Goal: Understand process/instructions

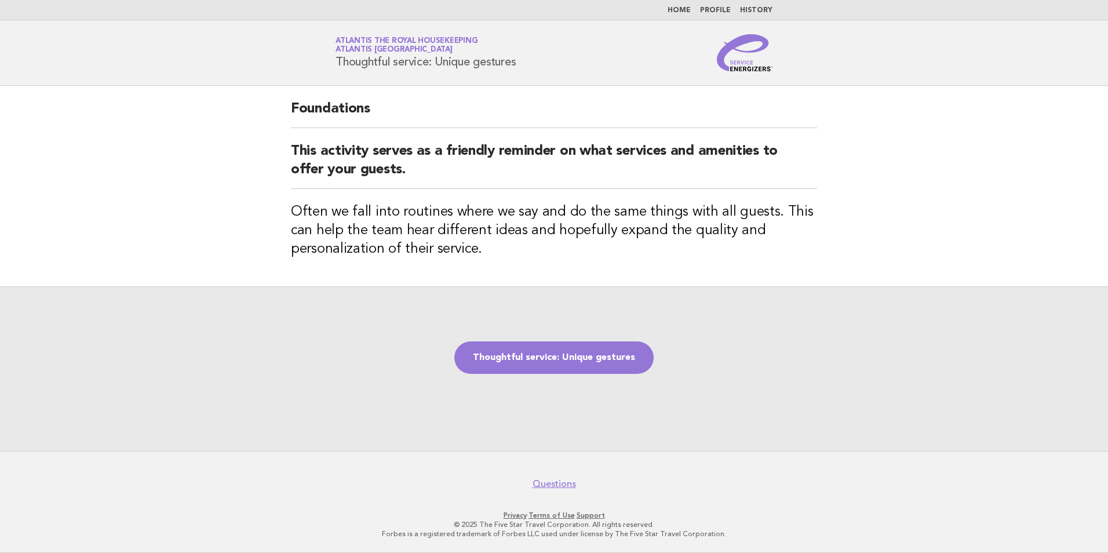
click at [685, 9] on link "Home" at bounding box center [678, 10] width 23 height 7
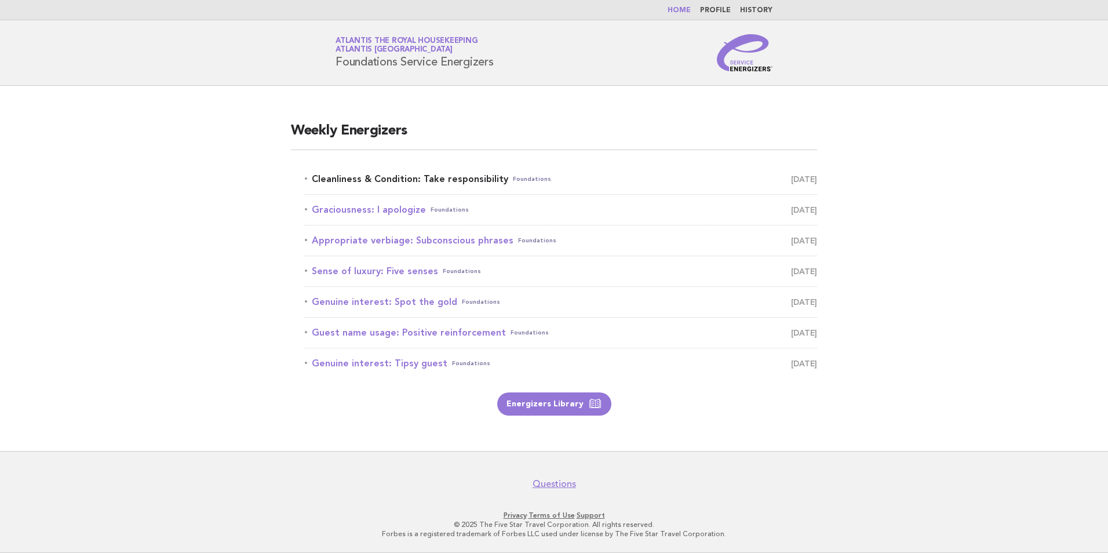
click at [406, 176] on link "Cleanliness & Condition: Take responsibility Foundations September 8" at bounding box center [561, 179] width 512 height 16
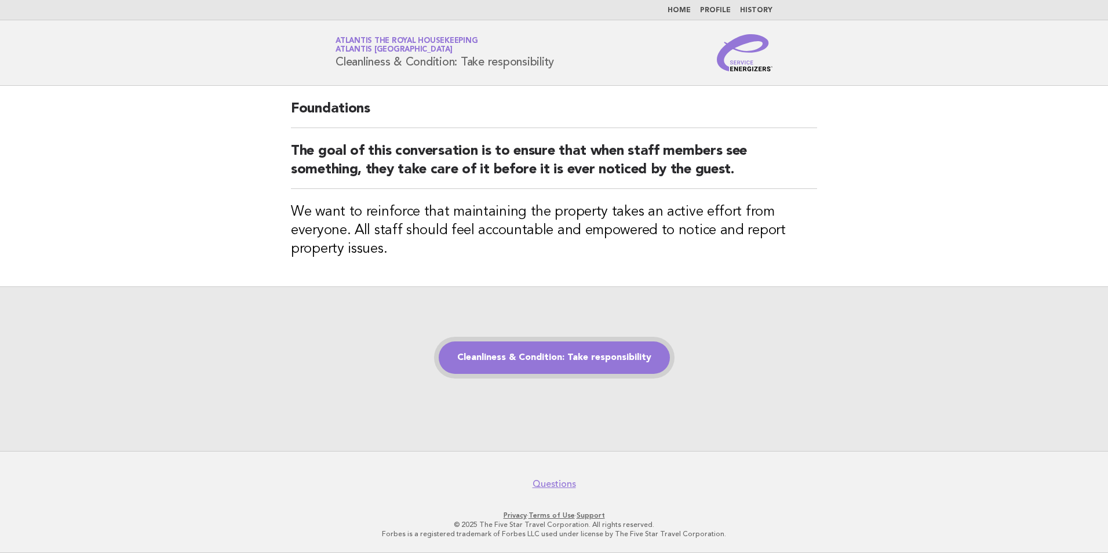
click at [552, 359] on link "Cleanliness & Condition: Take responsibility" at bounding box center [554, 357] width 231 height 32
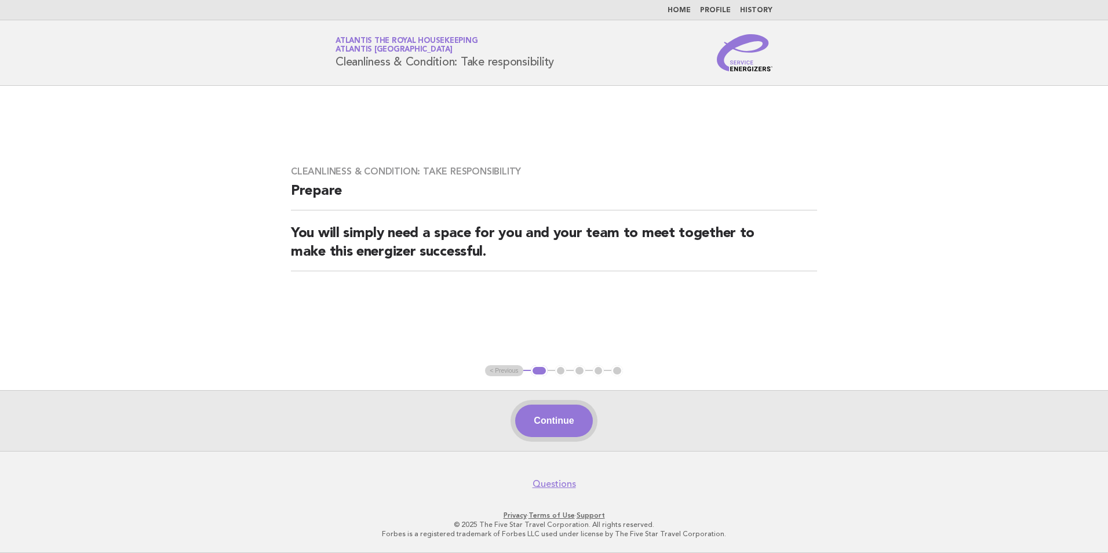
click at [549, 418] on button "Continue" at bounding box center [553, 420] width 77 height 32
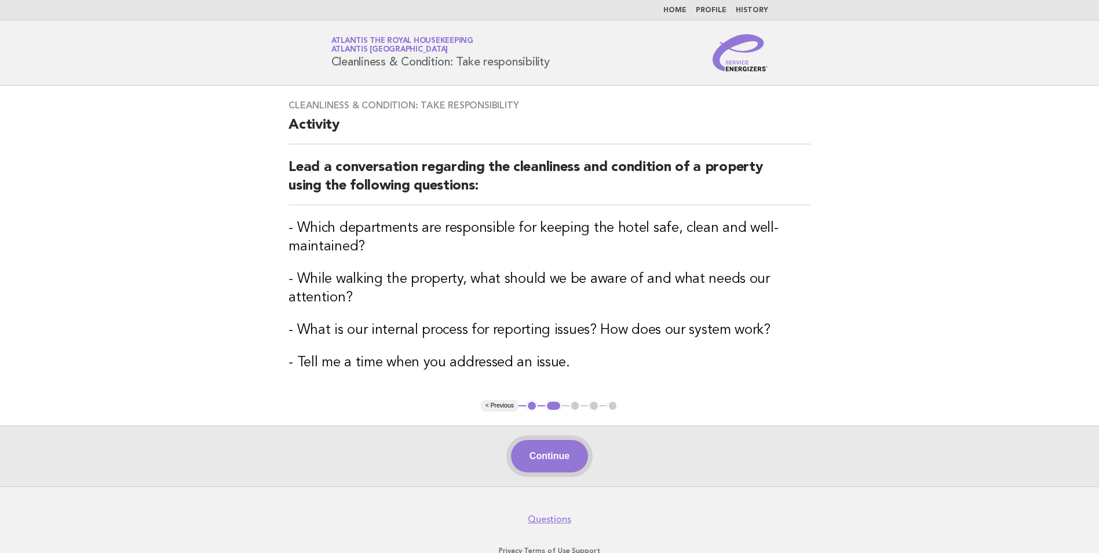
click at [532, 443] on button "Continue" at bounding box center [549, 456] width 77 height 32
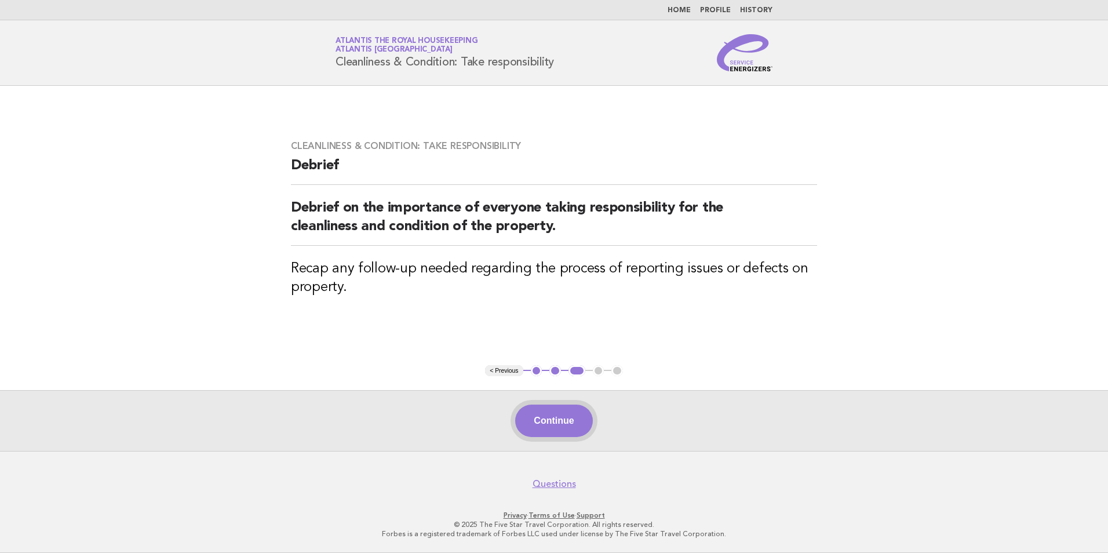
click at [559, 413] on button "Continue" at bounding box center [553, 420] width 77 height 32
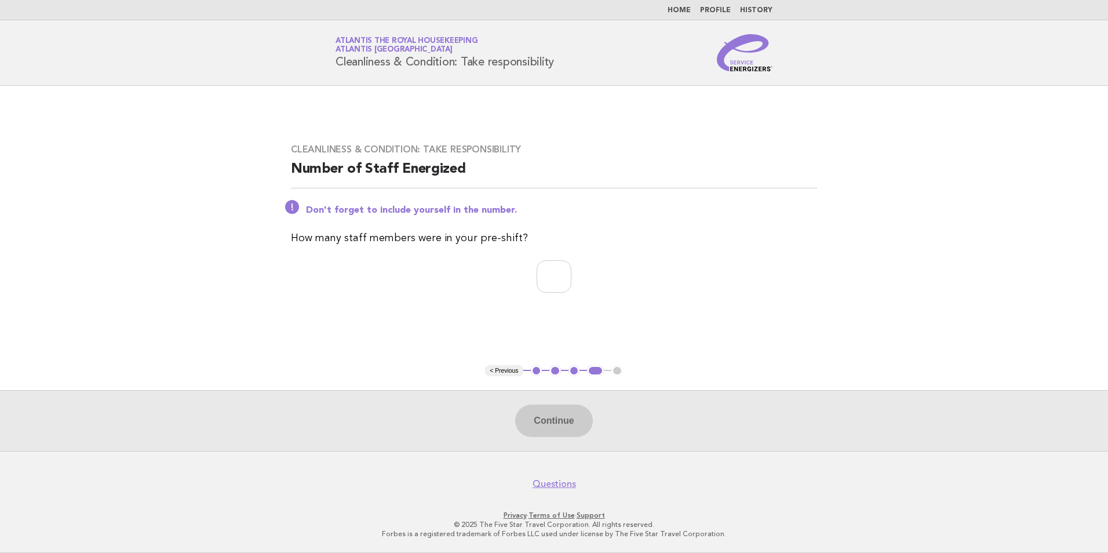
drag, startPoint x: 337, startPoint y: 60, endPoint x: 558, endPoint y: 68, distance: 221.4
click at [558, 68] on div "Service Energizers Atlantis the Royal Housekeeping Atlantis Dubai Cleanliness &…" at bounding box center [553, 52] width 469 height 37
copy h1 "Cleanliness & Condition: Take responsibility"
